Goal: Task Accomplishment & Management: Manage account settings

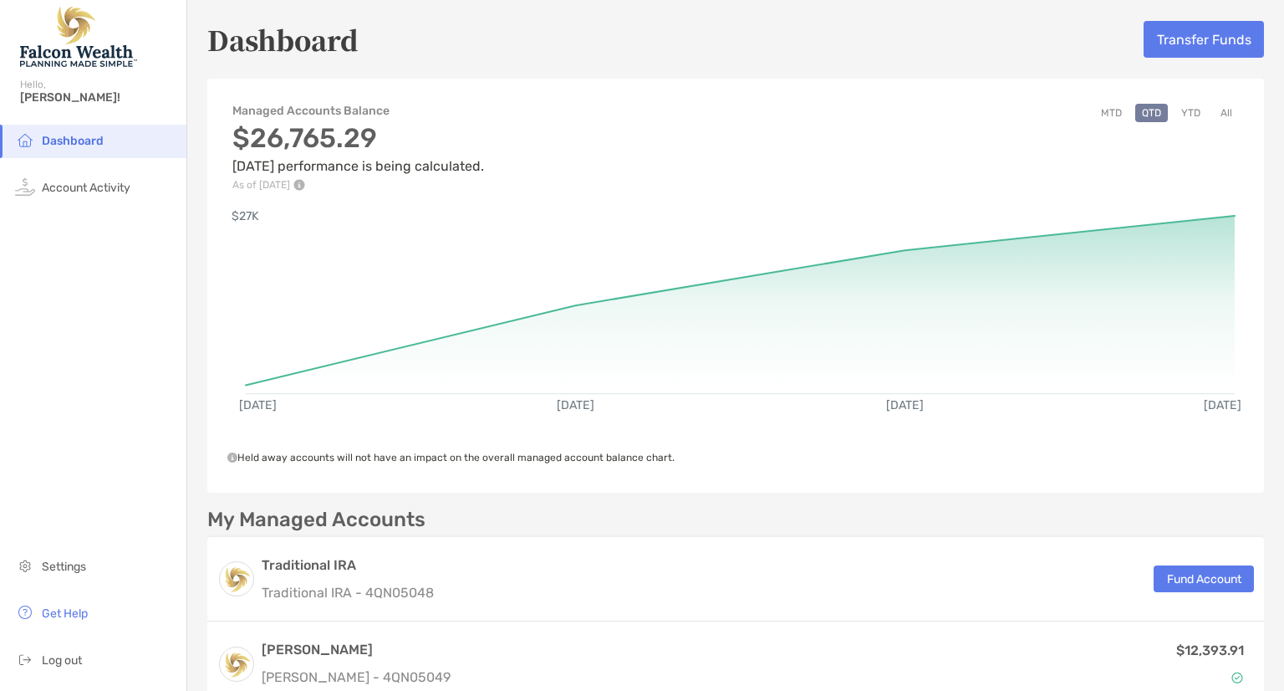
click at [311, 569] on h3 "Traditional IRA" at bounding box center [348, 565] width 172 height 20
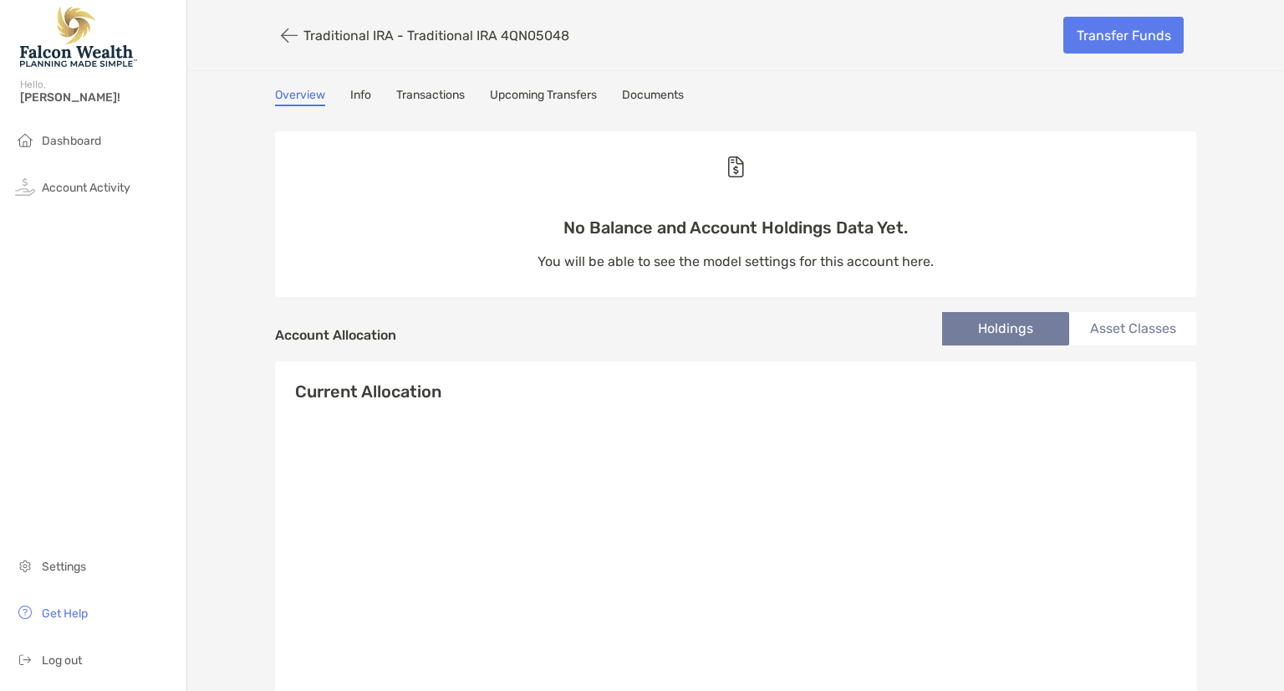
click at [355, 98] on link "Info" at bounding box center [360, 97] width 21 height 18
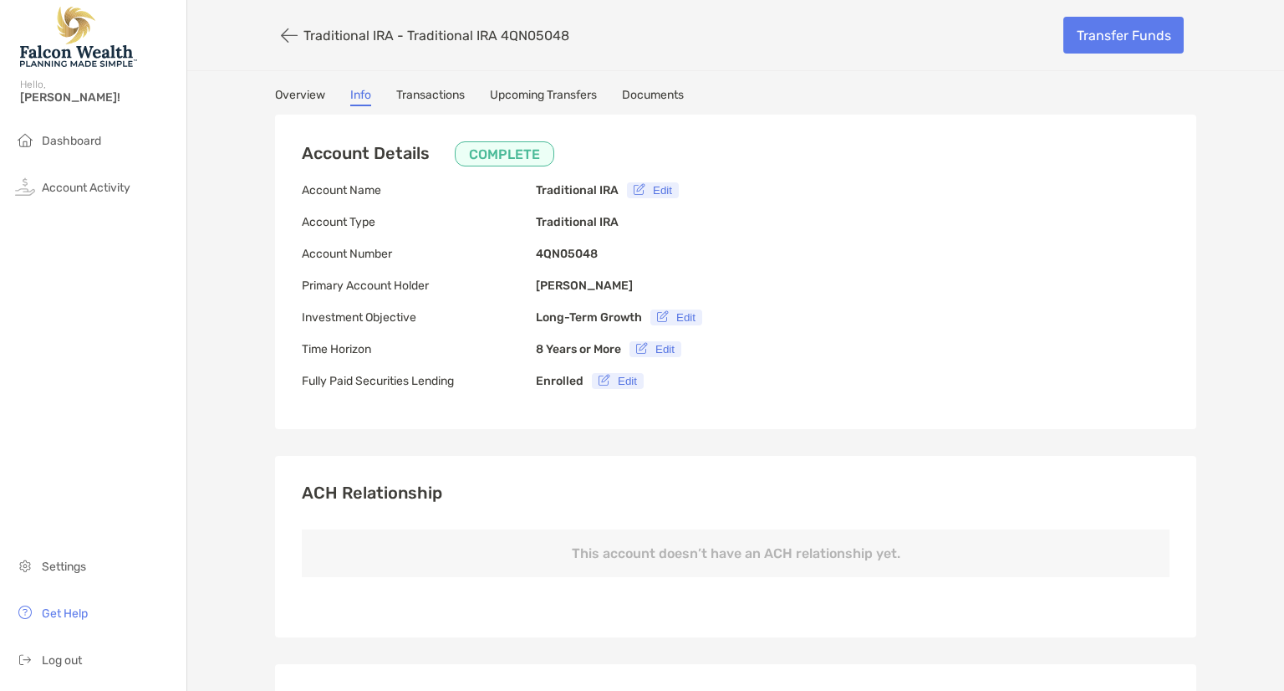
click at [67, 655] on span "Log out" at bounding box center [62, 660] width 40 height 14
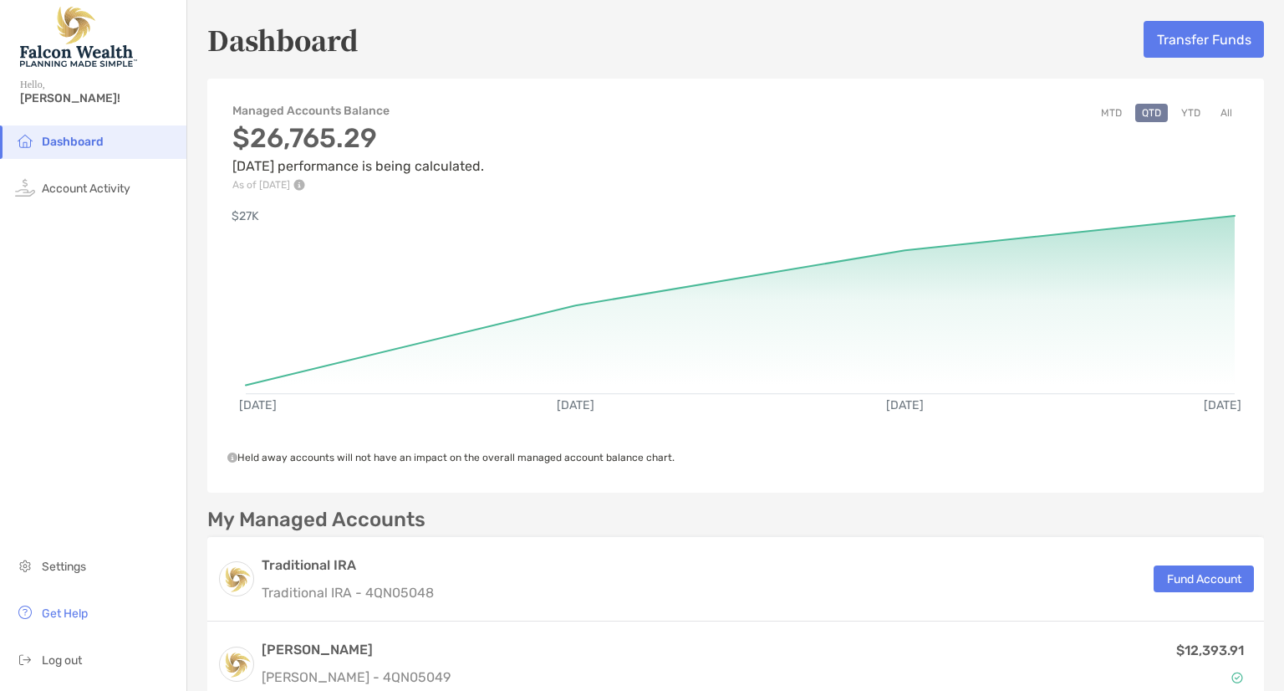
click at [246, 581] on img at bounding box center [236, 578] width 33 height 33
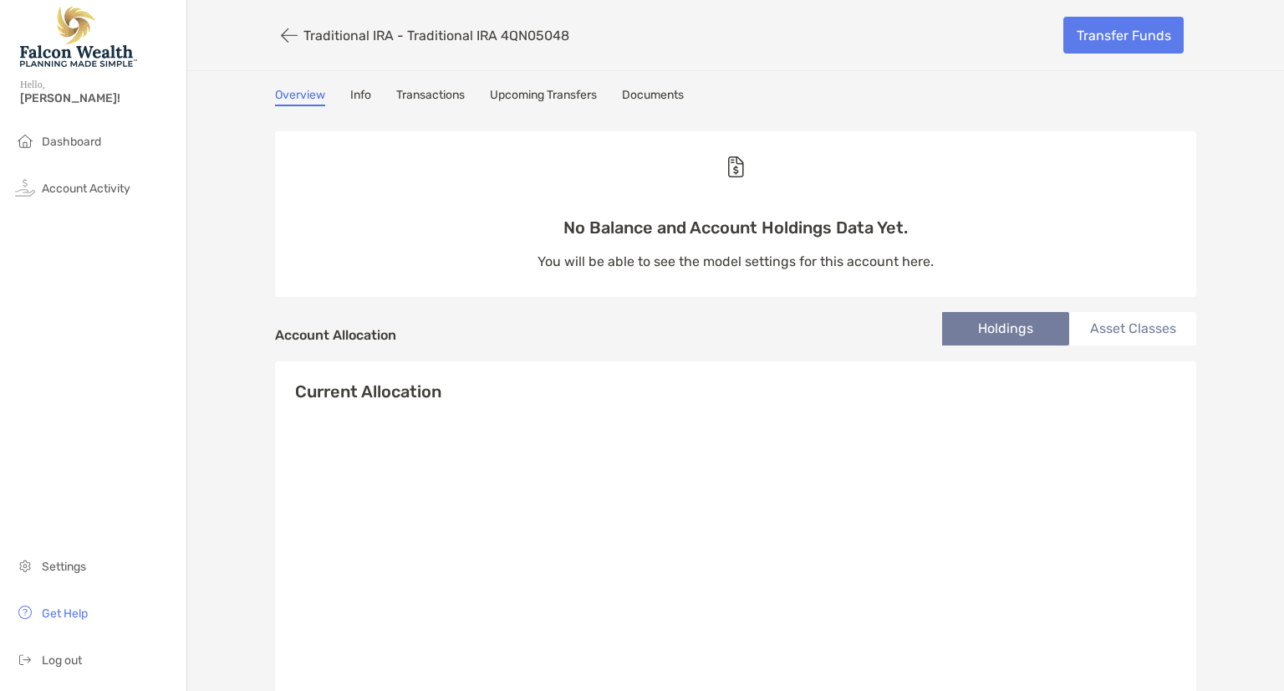
click at [654, 103] on link "Documents" at bounding box center [653, 97] width 62 height 18
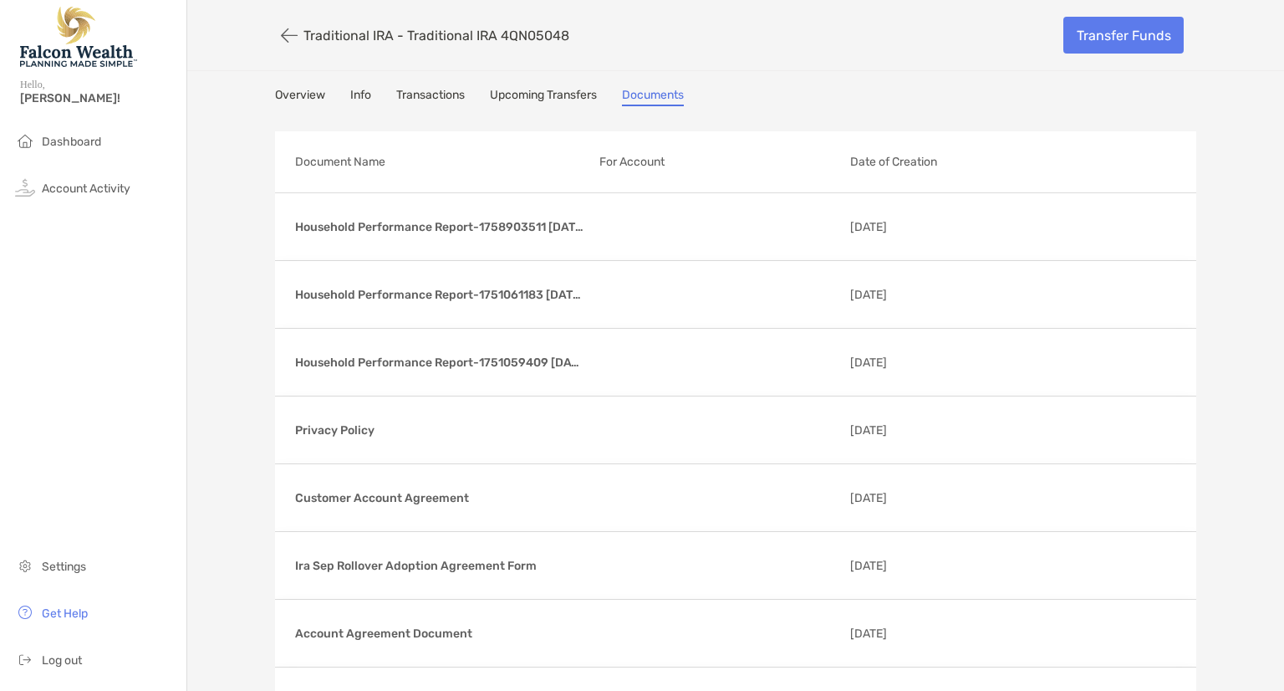
click at [0, 0] on p "See Document" at bounding box center [0, 0] width 0 height 0
